Goal: Obtain resource: Obtain resource

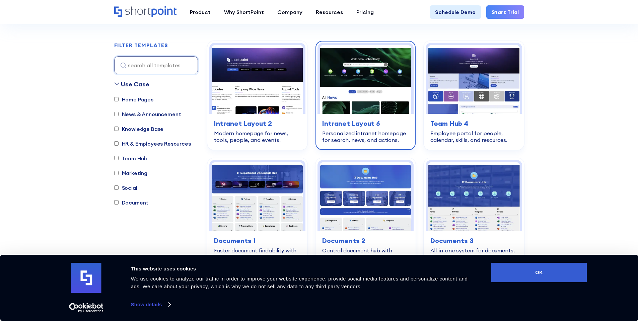
scroll to position [179, 0]
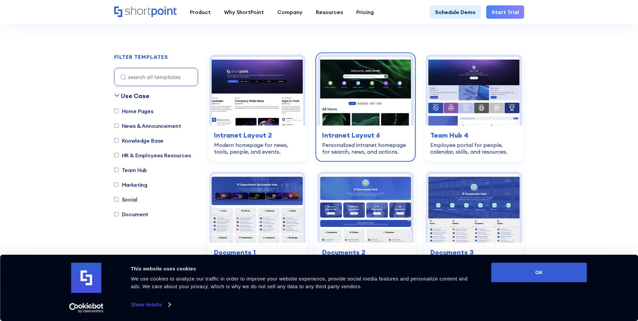
click at [358, 104] on img at bounding box center [365, 91] width 91 height 69
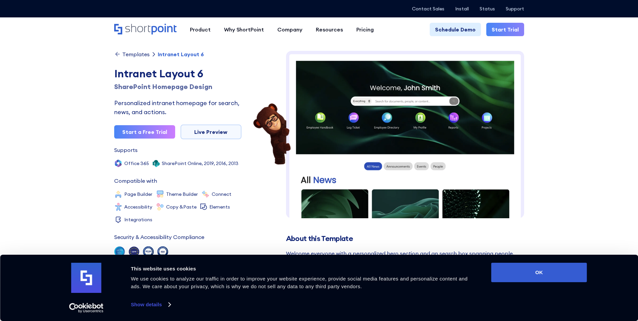
click at [334, 131] on img at bounding box center [405, 305] width 238 height 508
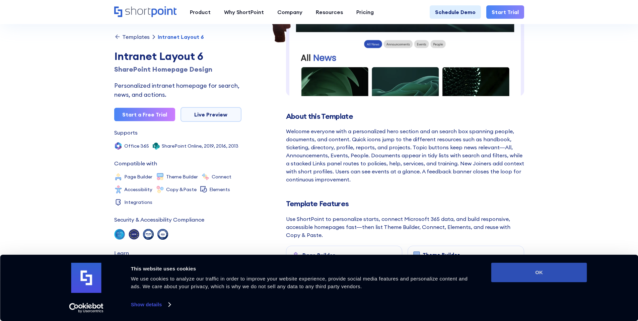
scroll to position [137, 0]
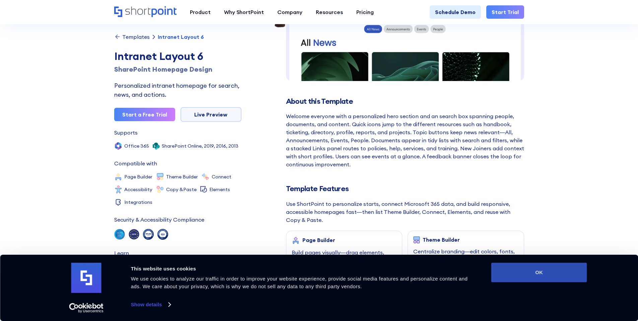
click at [550, 276] on button "OK" at bounding box center [539, 272] width 96 height 19
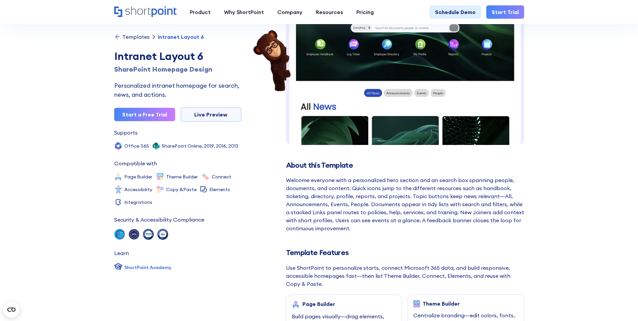
scroll to position [0, 0]
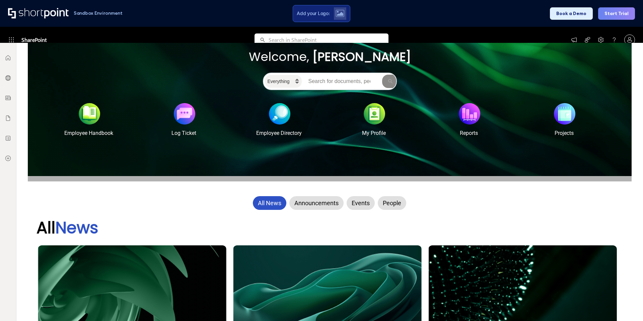
scroll to position [100, 0]
